Goal: Find specific page/section: Find specific page/section

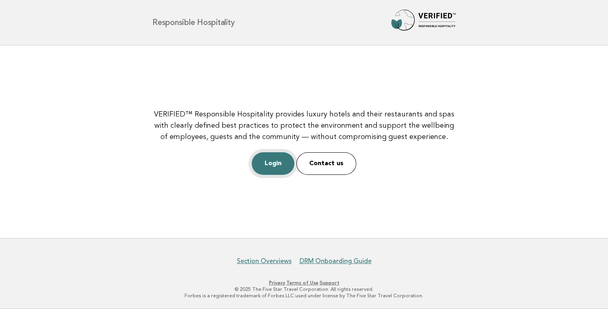
click at [276, 163] on link "Login" at bounding box center [273, 163] width 43 height 23
click at [280, 163] on link "Login" at bounding box center [273, 163] width 43 height 23
click at [265, 166] on link "Login" at bounding box center [273, 163] width 43 height 23
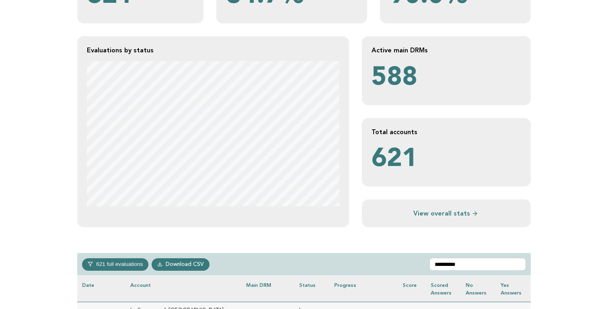
scroll to position [234, 0]
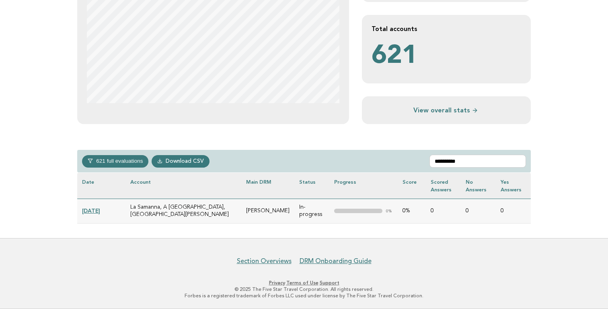
click at [96, 210] on link "[DATE]" at bounding box center [91, 210] width 18 height 6
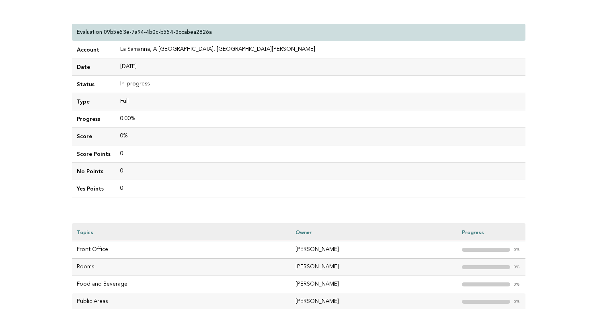
scroll to position [70, 0]
drag, startPoint x: 78, startPoint y: 118, endPoint x: 138, endPoint y: 117, distance: 60.3
click at [138, 117] on tr "Progress 0.00%" at bounding box center [299, 118] width 454 height 17
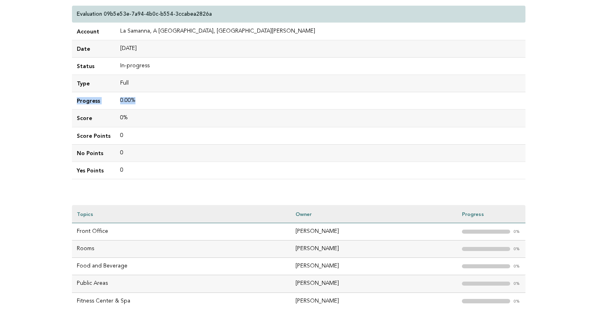
scroll to position [91, 0]
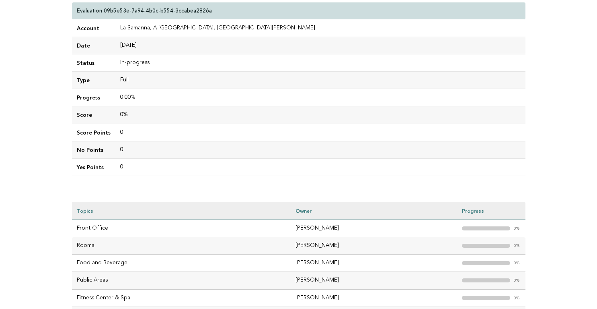
click at [348, 186] on div "Evaluations Evaluation details Evaluation 09b5e53e-7a94-4b0c-b554-3ccabea2826a …" at bounding box center [299, 146] width 467 height 384
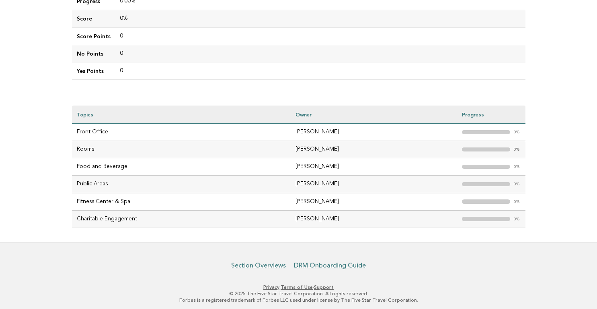
scroll to position [192, 0]
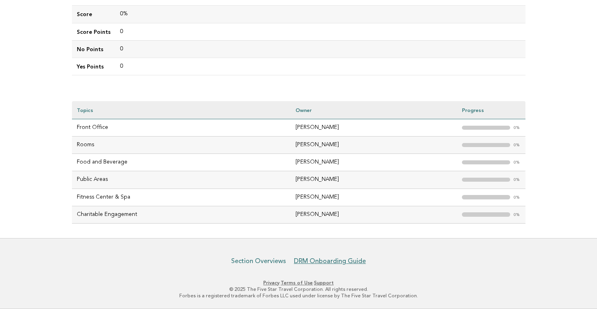
click at [268, 259] on link "Section Overviews" at bounding box center [258, 261] width 55 height 8
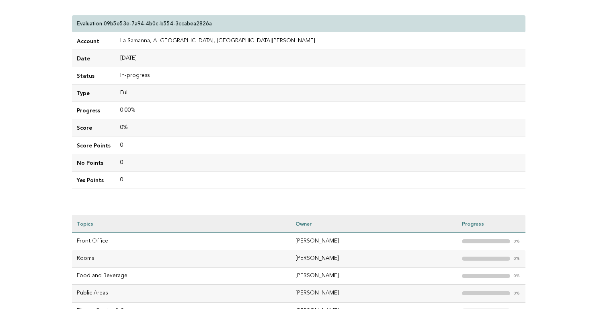
scroll to position [81, 0]
